Goal: Information Seeking & Learning: Learn about a topic

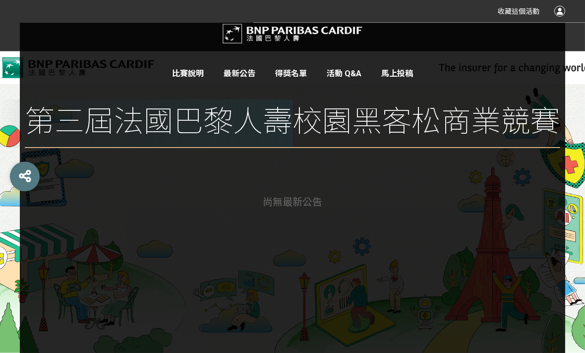
scroll to position [34, 0]
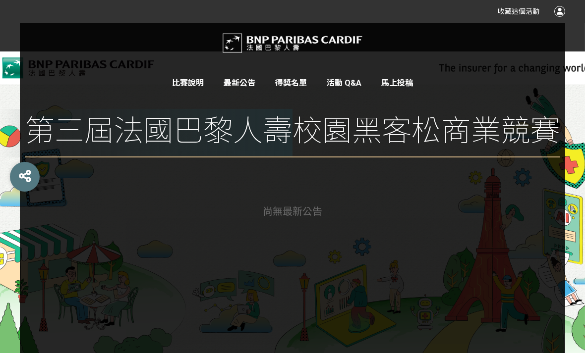
click at [329, 217] on div "尚無 最新公告" at bounding box center [293, 290] width 476 height 173
click at [468, 121] on span "第三屆法國巴黎人壽校園黑客松商業競賽" at bounding box center [292, 133] width 535 height 49
click at [195, 80] on link "比賽說明" at bounding box center [188, 82] width 32 height 9
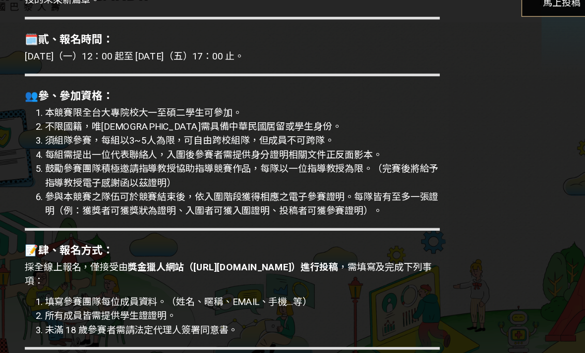
scroll to position [459, 0]
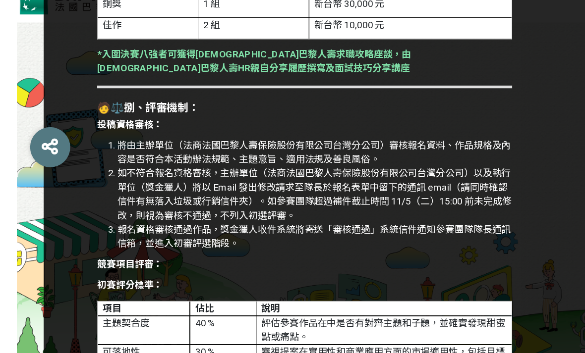
scroll to position [1797, 0]
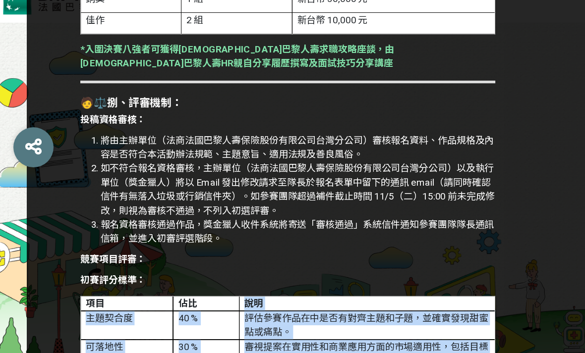
click at [384, 195] on div "競賽時程 投稿時間 徵件 報名 [DATE] 12:00 - [DATE] 17:00 徵件 初賽徵件 [DATE] 12:00 - [DATE] 17:00…" at bounding box center [451, 331] width 159 height 3783
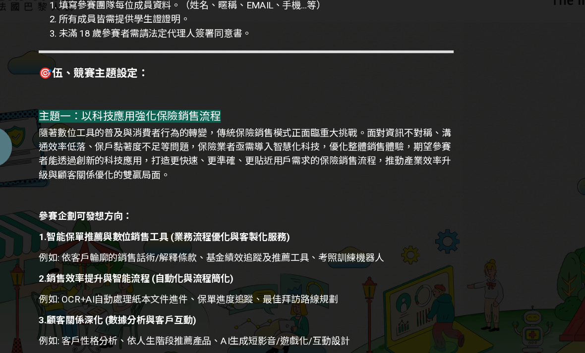
scroll to position [683, 0]
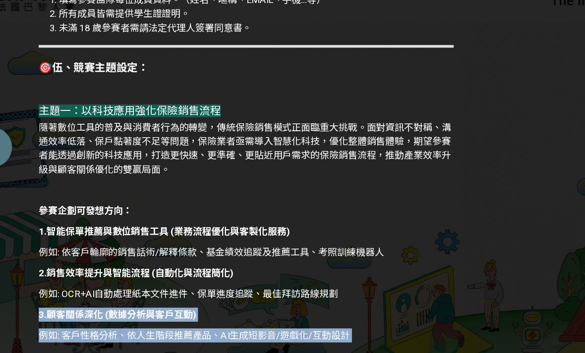
click at [314, 265] on p "2.銷售效率提升與智能流程 (自動化與流程簡化)" at bounding box center [212, 270] width 307 height 10
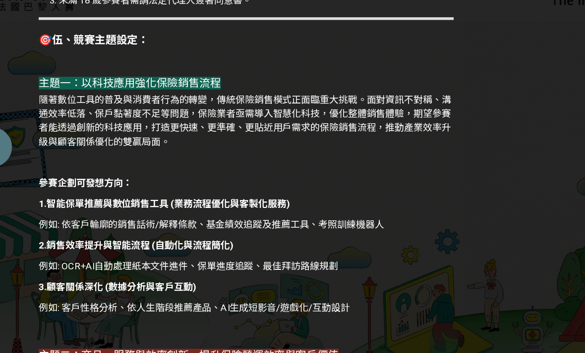
scroll to position [704, 0]
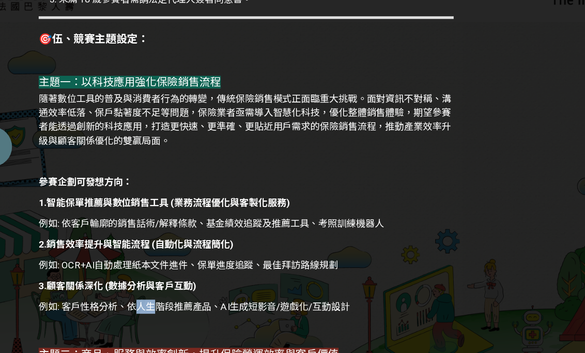
click at [179, 290] on p "例如: 客戶性格分析、依人生階段推薦產品、AI生成短影音/遊戲化/互動設計" at bounding box center [212, 295] width 307 height 10
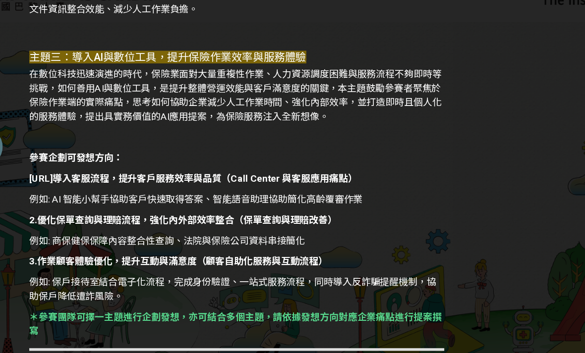
scroll to position [1168, 0]
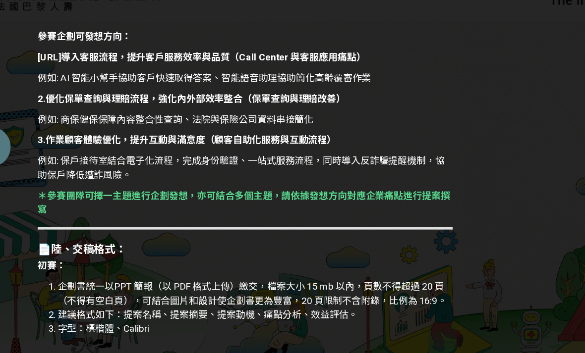
scroll to position [1258, 0]
